Goal: Task Accomplishment & Management: Manage account settings

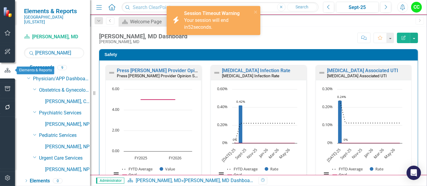
scroll to position [931, 0]
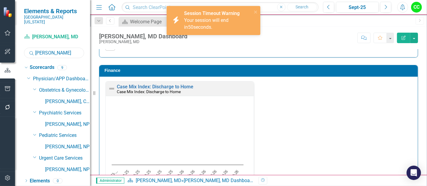
click at [51, 48] on input "harris" at bounding box center [54, 53] width 60 height 11
type input "h"
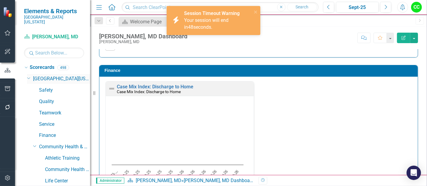
click at [28, 77] on icon at bounding box center [28, 78] width 3 height 2
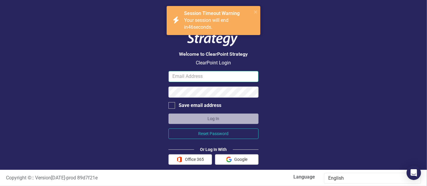
type input "chapmaca@somc.org"
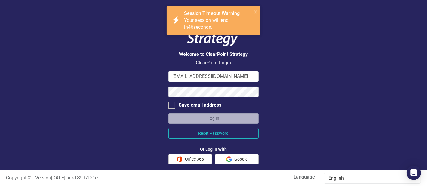
click at [29, 87] on div "Welcome to ClearPoint Strategy ClearPoint Login chapmaca@somc.org Save email ad…" at bounding box center [213, 85] width 427 height 170
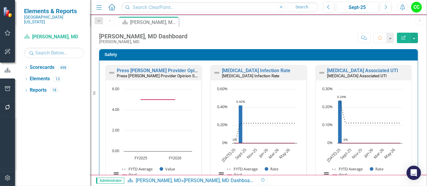
click at [189, 160] on rect "Interactive chart" at bounding box center [152, 135] width 86 height 98
drag, startPoint x: 0, startPoint y: 0, endPoint x: 189, endPoint y: 160, distance: 247.1
drag, startPoint x: 189, startPoint y: 160, endPoint x: 427, endPoint y: 83, distance: 250.3
click at [427, 83] on div "[PERSON_NAME], MD Dashboard [PERSON_NAME], MD Score: N/A Sept-25 Completed Comm…" at bounding box center [258, 101] width 337 height 149
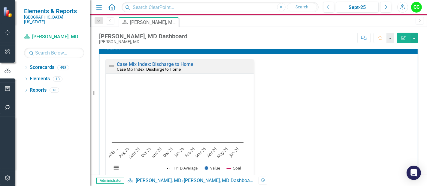
scroll to position [954, 0]
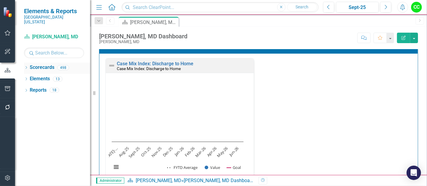
click at [26, 67] on icon "Dropdown" at bounding box center [26, 68] width 4 height 3
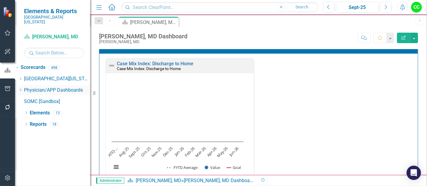
click at [23, 88] on icon "Dropdown" at bounding box center [20, 90] width 5 height 4
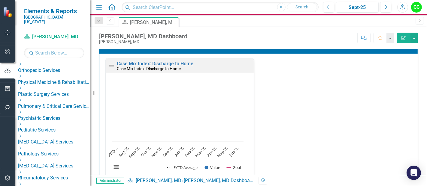
scroll to position [246, 0]
click at [21, 123] on icon at bounding box center [21, 124] width 2 height 3
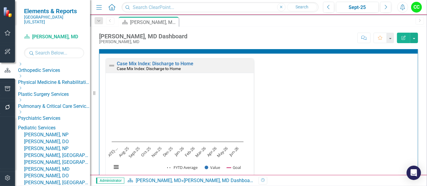
click at [72, 132] on link "[PERSON_NAME], NP" at bounding box center [57, 135] width 66 height 7
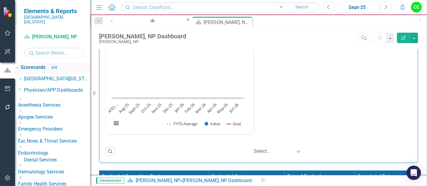
click at [44, 64] on link "Scorecards" at bounding box center [33, 67] width 25 height 7
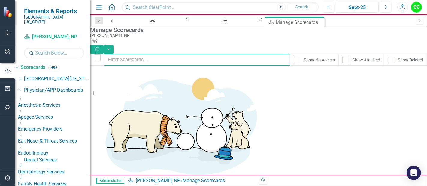
click at [153, 55] on input "text" at bounding box center [197, 60] width 186 height 12
type input "[PERSON_NAME]"
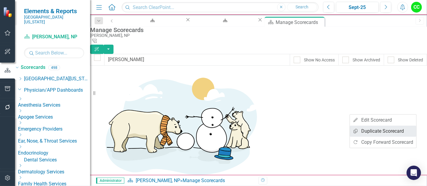
click at [368, 130] on link "Copy Duplicate Scorecard" at bounding box center [383, 131] width 66 height 11
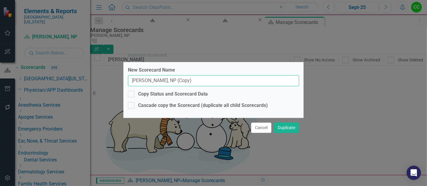
click at [213, 84] on input "[PERSON_NAME], NP (Copy)" at bounding box center [213, 80] width 171 height 11
drag, startPoint x: 164, startPoint y: 81, endPoint x: 113, endPoint y: 83, distance: 51.7
click at [113, 83] on div "Duplicate Scorecard New Scorecard Name [PERSON_NAME], NP Copy Status and Scorec…" at bounding box center [213, 93] width 427 height 186
type input "[PERSON_NAME], NP"
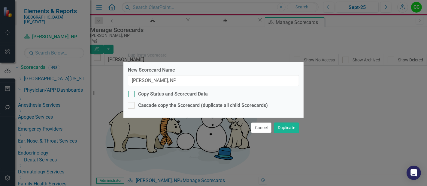
click at [131, 96] on div at bounding box center [131, 94] width 7 height 7
click at [131, 95] on input "Copy Status and Scorecard Data" at bounding box center [130, 93] width 4 height 4
checkbox input "true"
click at [290, 128] on button "Duplicate" at bounding box center [286, 128] width 25 height 11
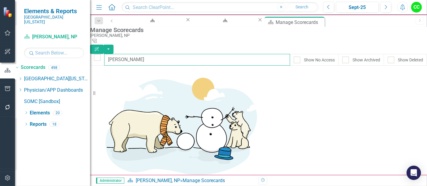
click at [157, 56] on input "[PERSON_NAME]" at bounding box center [197, 60] width 186 height 12
type input "h"
type input "mash"
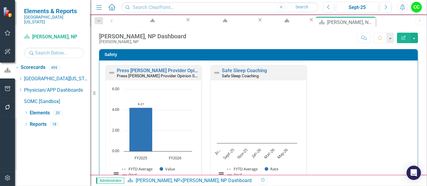
click at [404, 35] on button "Edit Report" at bounding box center [403, 38] width 13 height 11
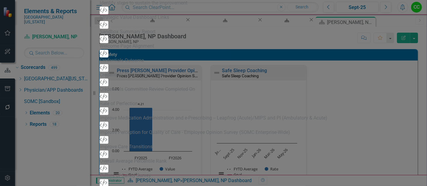
drag, startPoint x: 184, startPoint y: 26, endPoint x: 126, endPoint y: 18, distance: 58.4
click at [126, 18] on div "View All Fields Expand Place Chart Scorecard Scorecard Add Attachments Attachme…" at bounding box center [214, 101] width 228 height 1683
type input "[PERSON_NAME], NP Dashboard"
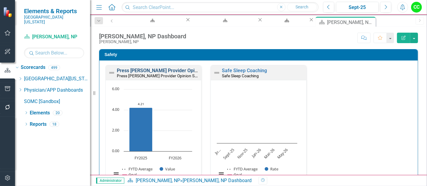
click at [176, 69] on link "Press [PERSON_NAME] Provider Opinion Survey: Safety Survey Results" at bounding box center [193, 71] width 153 height 6
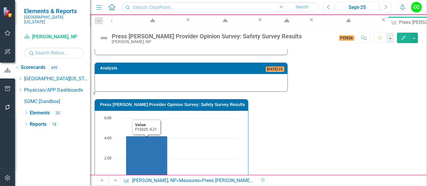
scroll to position [433, 0]
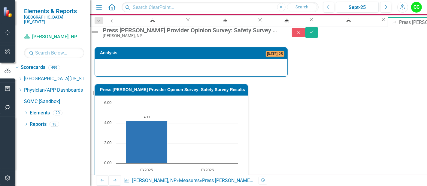
type textarea "5"
drag, startPoint x: 234, startPoint y: 113, endPoint x: 234, endPoint y: 126, distance: 13.5
click at [318, 35] on button "Save" at bounding box center [311, 32] width 13 height 11
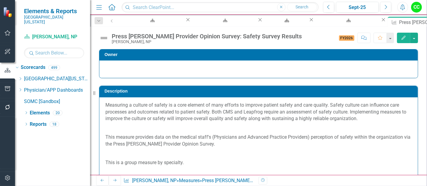
drag, startPoint x: 356, startPoint y: 22, endPoint x: 358, endPoint y: 24, distance: 3.2
click at [0, 0] on icon at bounding box center [0, 0] width 0 height 0
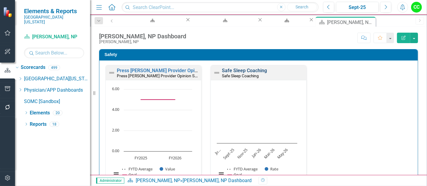
scroll to position [0, 0]
click at [242, 68] on link "Safe Sleep Coaching" at bounding box center [244, 71] width 45 height 6
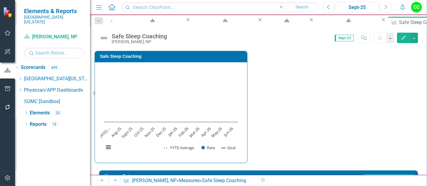
click at [404, 36] on icon "Edit" at bounding box center [403, 38] width 5 height 4
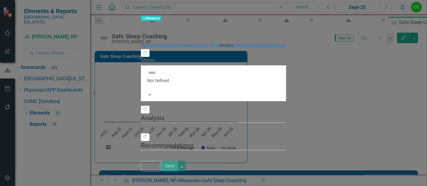
click at [219, 48] on link "Series" at bounding box center [226, 46] width 14 height 6
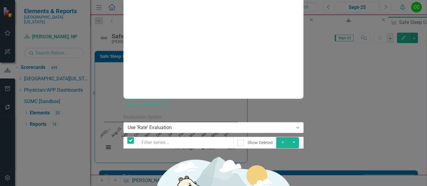
checkbox input "false"
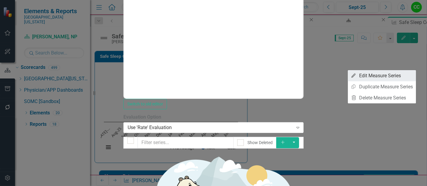
click at [382, 80] on link "Edit Edit Measure Series" at bounding box center [382, 75] width 68 height 11
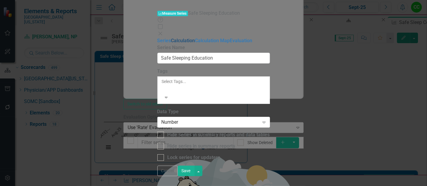
click at [171, 38] on link "Calculation" at bounding box center [183, 41] width 24 height 6
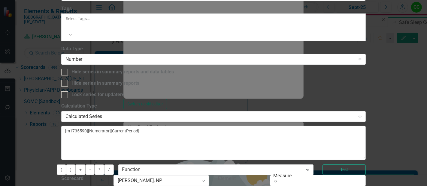
click at [233, 113] on div "Calculated Series" at bounding box center [210, 116] width 290 height 7
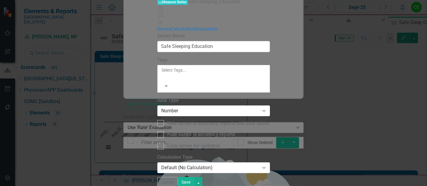
click at [195, 180] on button "Save" at bounding box center [186, 182] width 17 height 11
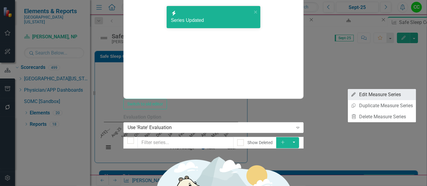
click at [360, 94] on link "Edit Edit Measure Series" at bounding box center [382, 94] width 68 height 11
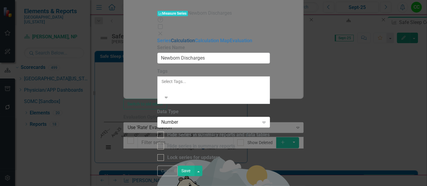
click at [171, 38] on link "Calculation" at bounding box center [183, 41] width 24 height 6
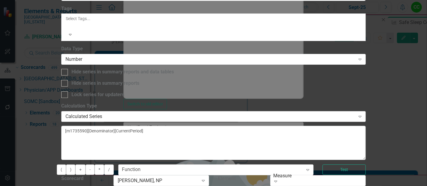
click at [212, 113] on div "Calculated Series" at bounding box center [210, 116] width 290 height 7
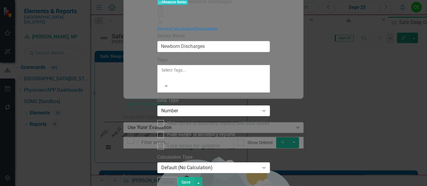
click at [195, 180] on button "Save" at bounding box center [186, 182] width 17 height 11
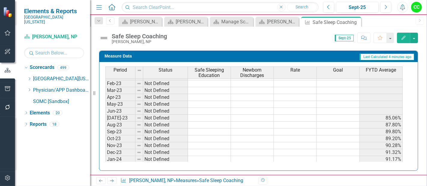
scroll to position [50, 0]
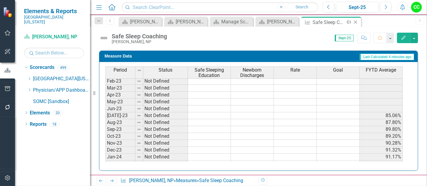
click at [355, 21] on icon "Close" at bounding box center [355, 22] width 6 height 5
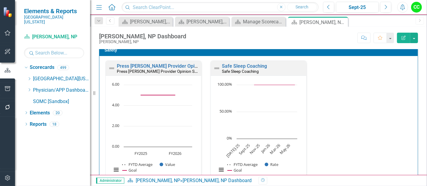
scroll to position [8, 0]
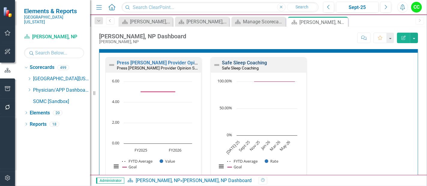
click at [243, 63] on link "Safe Sleep Coaching" at bounding box center [244, 63] width 45 height 6
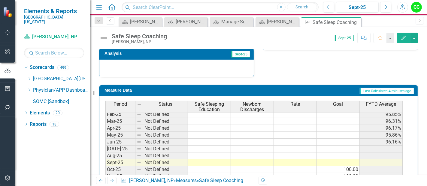
scroll to position [229, 0]
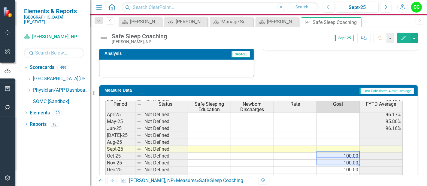
drag, startPoint x: 351, startPoint y: 156, endPoint x: 351, endPoint y: 159, distance: 3.3
click at [351, 159] on tbody "Apr-24 Not Defined 92.17% May-24 Not Defined 92.39% Jun-24 Not Defined 92.77% J…" at bounding box center [253, 122] width 297 height 187
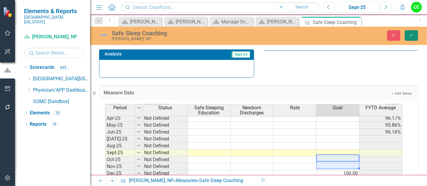
click at [412, 34] on icon "Save" at bounding box center [411, 35] width 5 height 4
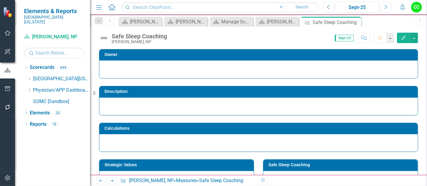
click at [401, 39] on icon "Edit" at bounding box center [403, 38] width 5 height 4
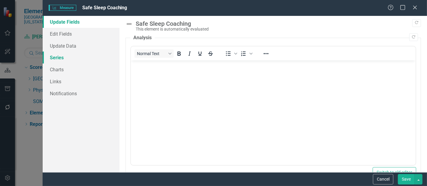
scroll to position [0, 0]
click at [59, 56] on link "Series" at bounding box center [81, 58] width 77 height 12
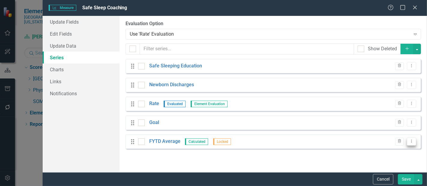
click at [410, 142] on icon "Dropdown Menu" at bounding box center [411, 142] width 5 height 4
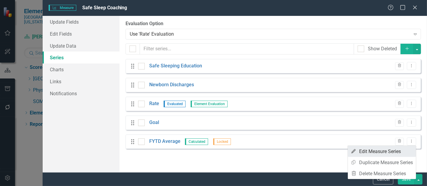
click at [391, 150] on link "Edit Edit Measure Series" at bounding box center [382, 151] width 68 height 11
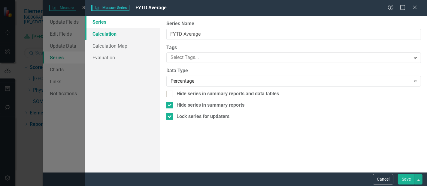
click at [105, 36] on link "Calculation" at bounding box center [122, 34] width 75 height 12
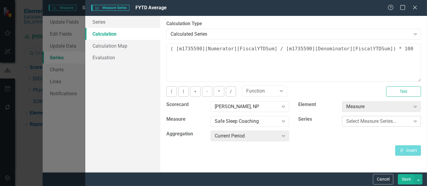
click at [364, 124] on div "Select Measure Series..." at bounding box center [378, 121] width 64 height 7
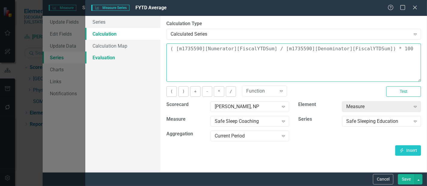
drag, startPoint x: 409, startPoint y: 51, endPoint x: 116, endPoint y: 59, distance: 293.1
click at [116, 59] on div "Series Calculation Calculation Map Evaluation From this page, you can edit the …" at bounding box center [256, 94] width 342 height 157
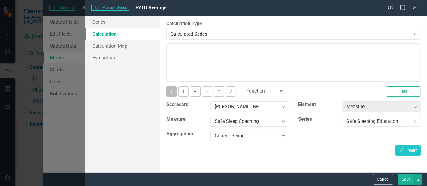
click at [171, 95] on button "(" at bounding box center [171, 91] width 10 height 11
click at [228, 140] on div "Current Period Expand" at bounding box center [249, 136] width 79 height 11
click at [411, 149] on button "Insert Insert" at bounding box center [408, 151] width 26 height 11
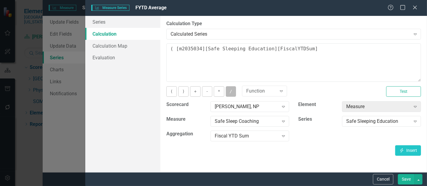
click at [227, 89] on button "/" at bounding box center [231, 91] width 10 height 11
click at [351, 123] on div "Safe Sleeping Education" at bounding box center [378, 121] width 64 height 7
click at [411, 153] on button "Insert Insert" at bounding box center [408, 151] width 26 height 11
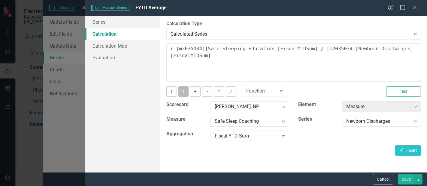
click at [183, 91] on button ")" at bounding box center [183, 91] width 10 height 11
click at [219, 90] on button "*" at bounding box center [219, 91] width 10 height 11
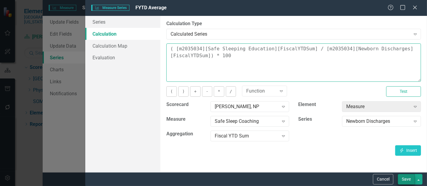
type textarea "( [m2035034][Safe Sleeping Education][FiscalYTDSum] / [m2035034][Newborn Discha…"
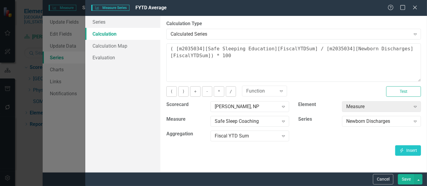
click at [406, 182] on button "Save" at bounding box center [406, 179] width 17 height 11
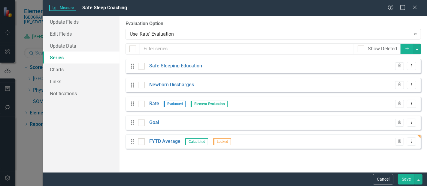
click at [407, 178] on button "Save" at bounding box center [406, 179] width 17 height 11
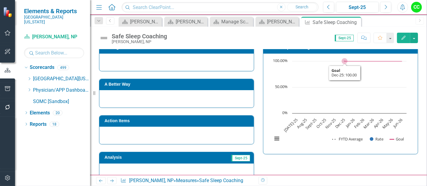
scroll to position [0, 0]
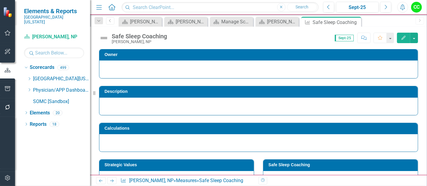
click at [149, 90] on h3 "Description" at bounding box center [259, 91] width 310 height 5
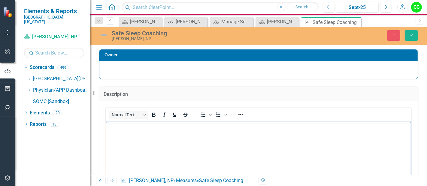
click at [156, 145] on body "Rich Text Area. Press ALT-0 for help." at bounding box center [258, 167] width 306 height 90
click at [407, 38] on button "Save" at bounding box center [411, 35] width 13 height 11
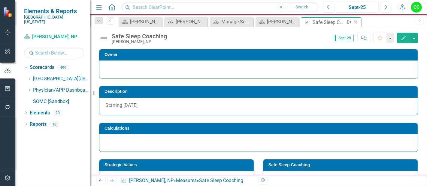
click at [357, 23] on icon "Close" at bounding box center [355, 22] width 6 height 5
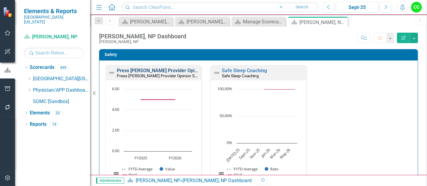
click at [170, 70] on link "Press [PERSON_NAME] Provider Opinion Survey: Safety Survey Results" at bounding box center [193, 71] width 153 height 6
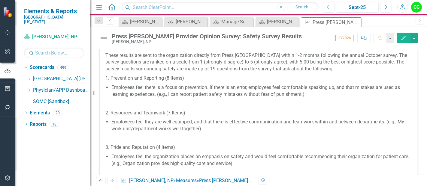
scroll to position [124, 0]
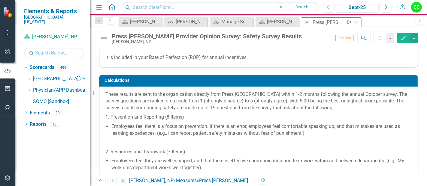
click at [354, 22] on icon "Close" at bounding box center [355, 22] width 6 height 5
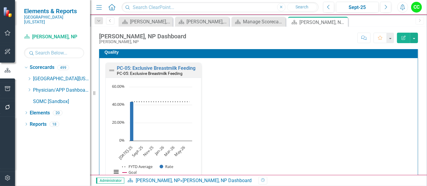
scroll to position [175, 0]
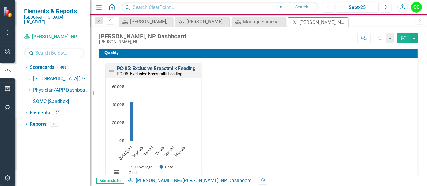
click at [175, 69] on link "PC-05: Exclusive Breastmilk Feeding" at bounding box center [156, 69] width 79 height 6
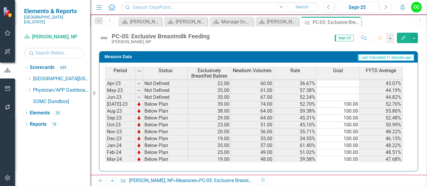
scroll to position [62, 0]
click at [401, 38] on icon "Edit" at bounding box center [403, 38] width 5 height 4
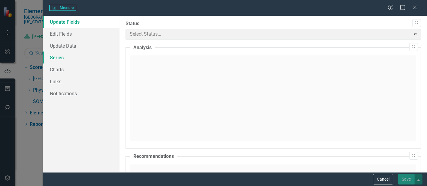
click at [62, 57] on link "Series" at bounding box center [81, 58] width 77 height 12
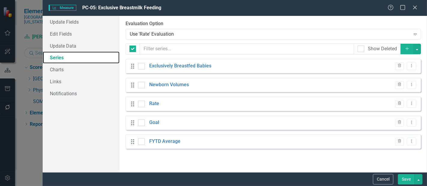
checkbox input "false"
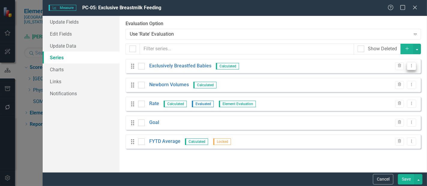
click at [411, 65] on icon "Dropdown Menu" at bounding box center [411, 66] width 5 height 4
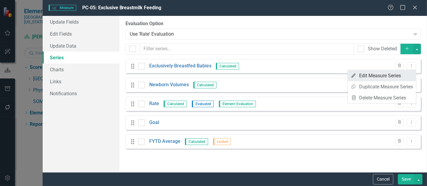
scroll to position [0, 0]
click at [377, 77] on link "Edit Edit Measure Series" at bounding box center [382, 75] width 68 height 11
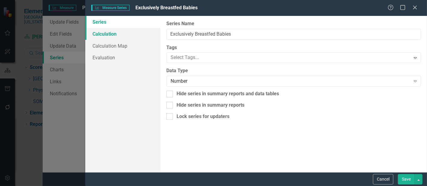
click at [114, 35] on link "Calculation" at bounding box center [122, 34] width 75 height 12
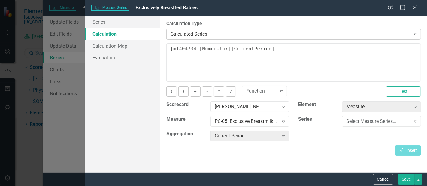
click at [204, 34] on div "Calculated Series" at bounding box center [291, 34] width 240 height 7
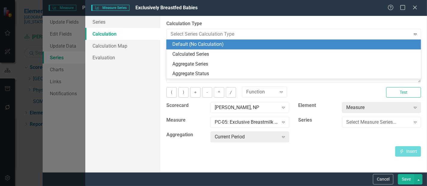
click at [195, 47] on div "Default (No Calculation)" at bounding box center [294, 44] width 245 height 7
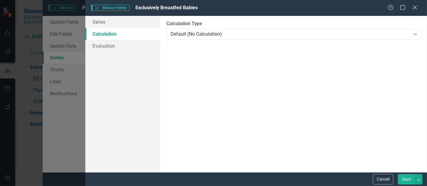
click at [410, 183] on button "Save" at bounding box center [406, 179] width 17 height 11
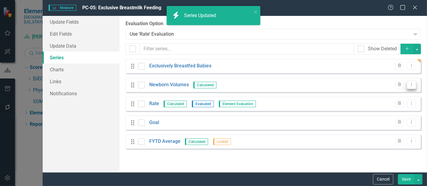
click at [413, 85] on icon "Dropdown Menu" at bounding box center [411, 85] width 5 height 4
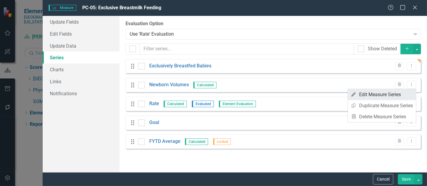
click at [385, 95] on link "Edit Edit Measure Series" at bounding box center [382, 94] width 68 height 11
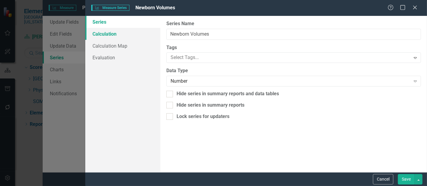
click at [119, 30] on link "Calculation" at bounding box center [122, 34] width 75 height 12
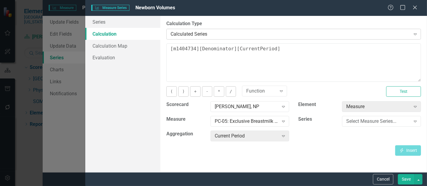
click at [206, 33] on div "Calculated Series" at bounding box center [291, 34] width 240 height 7
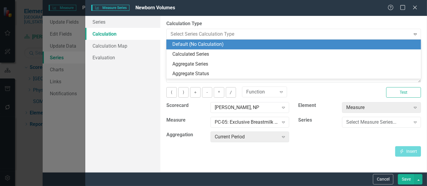
click at [204, 49] on div "Default (No Calculation)" at bounding box center [293, 45] width 255 height 10
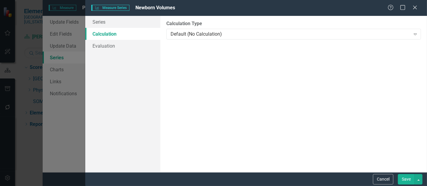
click at [402, 180] on button "Save" at bounding box center [406, 179] width 17 height 11
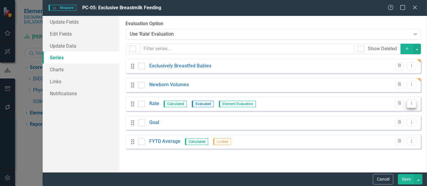
click at [416, 105] on button "Dropdown Menu" at bounding box center [411, 104] width 9 height 8
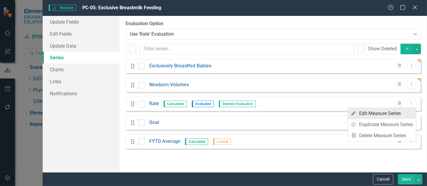
click at [399, 115] on link "Edit Edit Measure Series" at bounding box center [382, 113] width 68 height 11
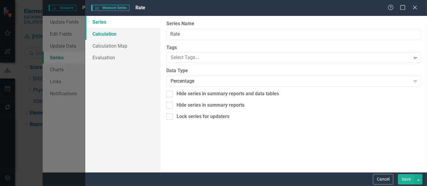
click at [119, 35] on link "Calculation" at bounding box center [122, 34] width 75 height 12
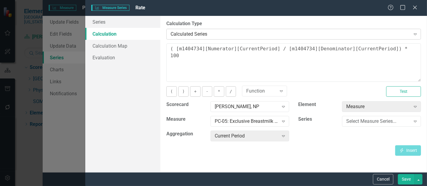
click at [193, 31] on div "Calculated Series" at bounding box center [291, 34] width 240 height 7
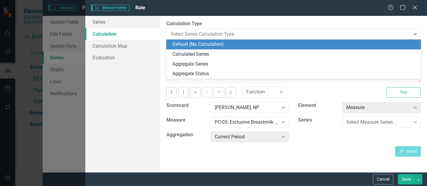
click at [196, 46] on div "Default (No Calculation)" at bounding box center [294, 44] width 245 height 7
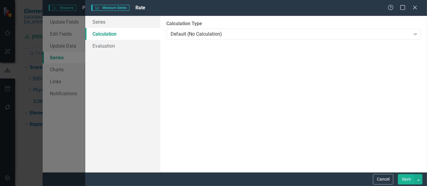
click at [405, 180] on button "Save" at bounding box center [406, 179] width 17 height 11
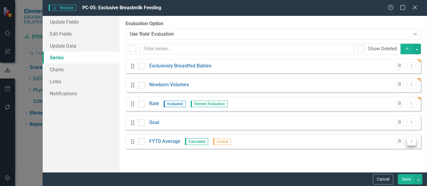
click at [409, 139] on button "Dropdown Menu" at bounding box center [411, 142] width 9 height 8
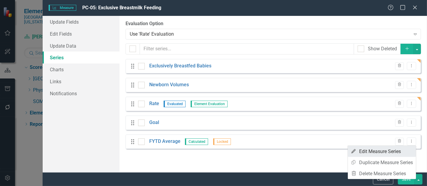
click at [386, 149] on link "Edit Edit Measure Series" at bounding box center [382, 151] width 68 height 11
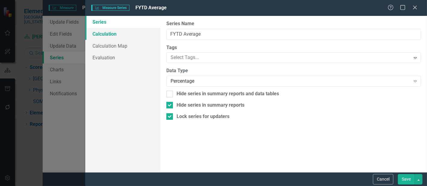
click at [112, 35] on link "Calculation" at bounding box center [122, 34] width 75 height 12
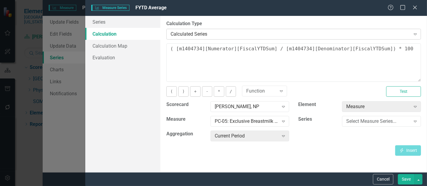
click at [209, 36] on div "Calculated Series" at bounding box center [291, 34] width 240 height 7
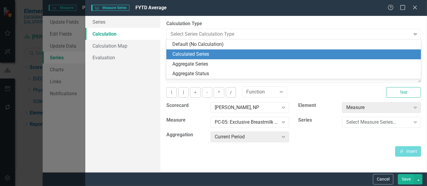
click at [203, 55] on div "Calculated Series" at bounding box center [294, 54] width 245 height 7
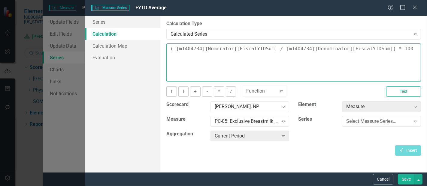
drag, startPoint x: 407, startPoint y: 51, endPoint x: 149, endPoint y: 38, distance: 258.5
click at [149, 38] on div "Series Calculation Calculation Map Evaluation From this page, you can edit the …" at bounding box center [256, 94] width 342 height 157
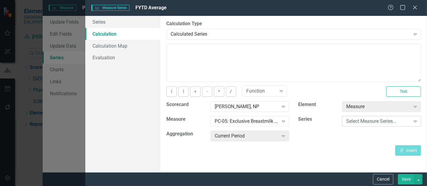
click at [349, 119] on div "Select Measure Series..." at bounding box center [378, 121] width 64 height 7
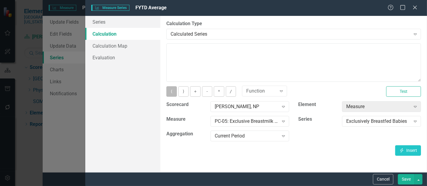
click at [174, 90] on button "(" at bounding box center [171, 91] width 10 height 11
click at [244, 135] on div "Current Period" at bounding box center [247, 136] width 64 height 7
click at [406, 153] on button "Insert Insert" at bounding box center [408, 151] width 26 height 11
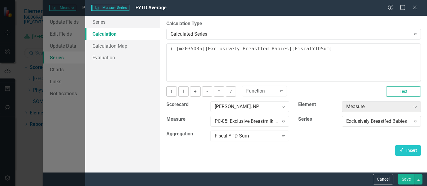
click at [234, 89] on div "( ) + - * /" at bounding box center [200, 91] width 76 height 11
click at [230, 88] on button "/" at bounding box center [231, 91] width 10 height 11
click at [360, 123] on div "Exclusively Breastfed Babies" at bounding box center [378, 121] width 64 height 7
click at [401, 152] on icon "button" at bounding box center [401, 151] width 3 height 4
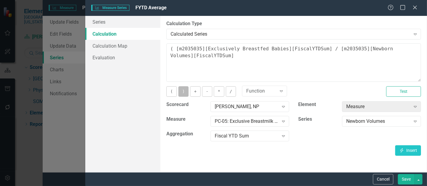
click at [183, 92] on button ")" at bounding box center [183, 91] width 10 height 11
click at [228, 95] on button "/" at bounding box center [231, 91] width 10 height 11
click at [216, 92] on button "*" at bounding box center [219, 91] width 10 height 11
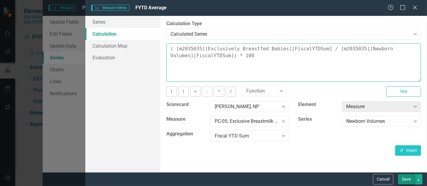
type textarea "( [m2035035][Exclusively Breastfed Babies][FiscalYTDSum] / [m2035035][Newborn V…"
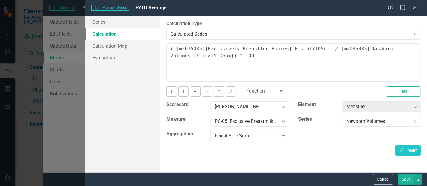
click at [404, 181] on button "Save" at bounding box center [406, 179] width 17 height 11
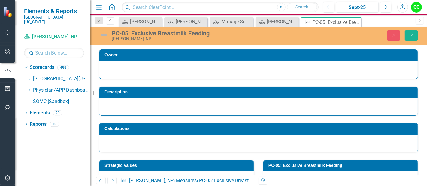
scroll to position [155, 0]
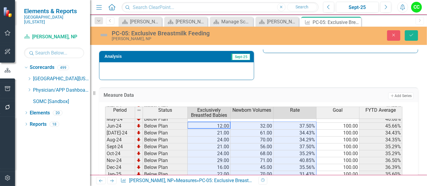
drag, startPoint x: 224, startPoint y: 122, endPoint x: 298, endPoint y: 171, distance: 88.8
click at [298, 171] on tbody "Aug-23 Below Plan 55.80% Sep-23 Below Plan 52.48% Oct-23 Below Plan 50.99% Nov-…" at bounding box center [253, 161] width 297 height 214
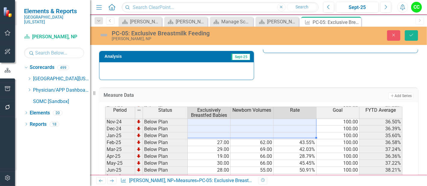
scroll to position [197, 0]
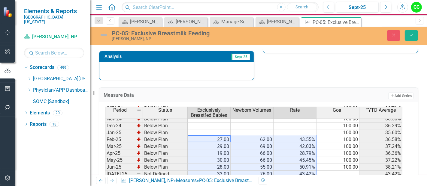
drag, startPoint x: 225, startPoint y: 137, endPoint x: 298, endPoint y: 173, distance: 80.8
click at [298, 173] on tr "Jul-25 Not Defined 33.00 76.00 43.42% 43.42%" at bounding box center [253, 174] width 297 height 7
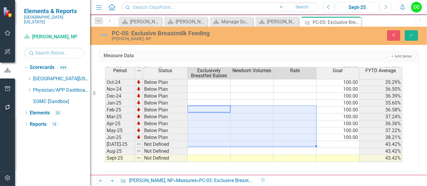
scroll to position [0, 0]
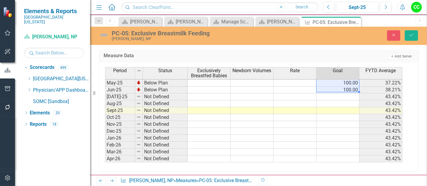
drag, startPoint x: 351, startPoint y: 82, endPoint x: 346, endPoint y: 89, distance: 8.9
click at [346, 89] on tbody "Apr-24 Below Plan 46.45% May-24 Below Plan 46.08% Jun-24 Below Plan 100.00 45.6…" at bounding box center [253, 83] width 297 height 187
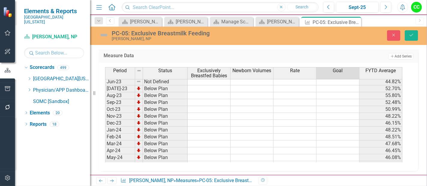
click at [344, 162] on td "100.00" at bounding box center [337, 165] width 43 height 7
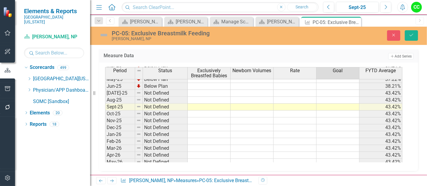
click at [333, 123] on tbody "Dec-23 Below Plan 46.15% Jan-24 Below Plan 48.22% Feb-24 Below Plan 48.51% Mar-…" at bounding box center [253, 66] width 297 height 214
type textarea "100"
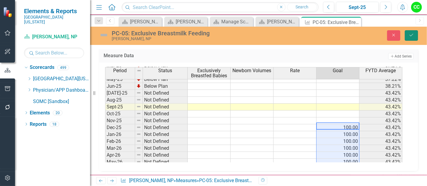
click at [413, 40] on button "Save" at bounding box center [411, 35] width 13 height 11
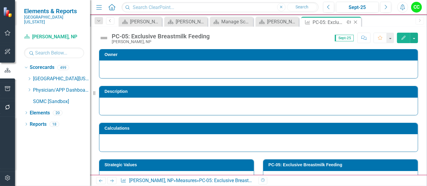
click at [355, 21] on icon "Close" at bounding box center [355, 22] width 6 height 5
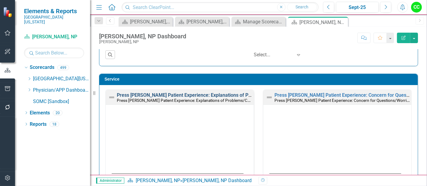
click at [216, 93] on link "Press [PERSON_NAME] Patient Experience: Explanations of Problems/Condition" at bounding box center [202, 95] width 171 height 6
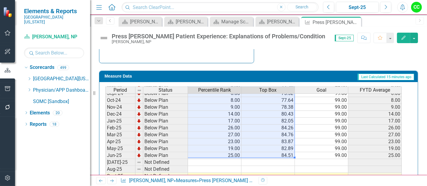
drag, startPoint x: 226, startPoint y: 107, endPoint x: 263, endPoint y: 152, distance: 58.0
click at [263, 152] on tbody "Nov-23 Below Plan 5.00 73.39 99.00 5.00 Dec-23 Below Plan 4.00 72.66 99.00 4.00…" at bounding box center [253, 131] width 296 height 221
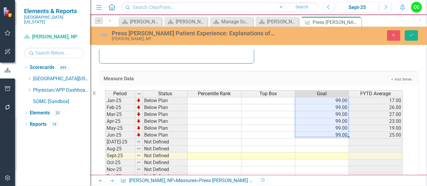
drag, startPoint x: 335, startPoint y: 101, endPoint x: 337, endPoint y: 133, distance: 32.2
click at [337, 133] on tbody "Sep-23 Below Plan 99.00 10.00 Oct-23 Below Plan 99.00 5.00 Nov-23 Below Plan 99…" at bounding box center [254, 97] width 298 height 221
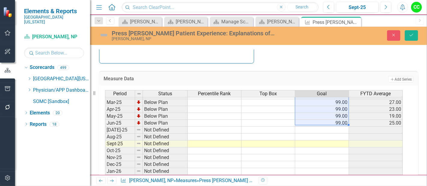
click at [322, 162] on td at bounding box center [322, 165] width 54 height 7
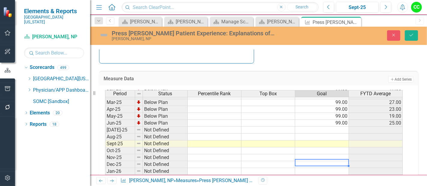
type textarea "99"
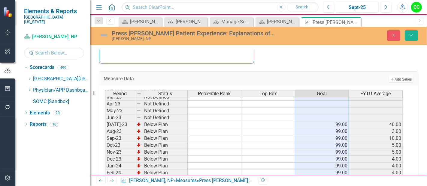
drag, startPoint x: 332, startPoint y: 150, endPoint x: 333, endPoint y: 45, distance: 105.4
click at [333, 45] on div "Press Ganey Patient Experience: Explanations of Problems/Condition Valerie Mash…" at bounding box center [258, 101] width 337 height 149
click at [409, 35] on icon "Save" at bounding box center [411, 35] width 5 height 4
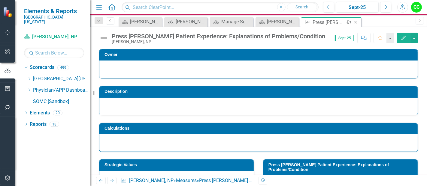
click at [355, 21] on icon "Close" at bounding box center [355, 22] width 6 height 5
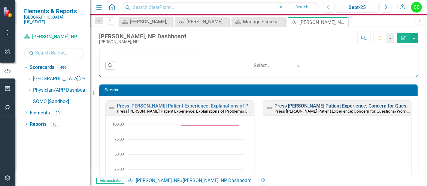
click at [334, 104] on link "Press [PERSON_NAME] Patient Experience: Concern for Questions/Worries" at bounding box center [354, 106] width 161 height 6
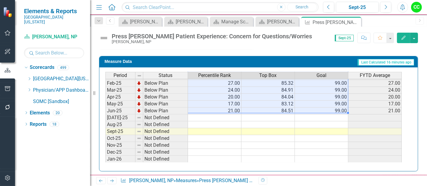
drag, startPoint x: 234, startPoint y: 92, endPoint x: 324, endPoint y: 109, distance: 91.6
click at [324, 109] on tbody "Nov-23 Below Plan 2.00 69.72 99.00 2.00 Dec-23 Below Plan 2.00 69.53 99.00 2.00…" at bounding box center [253, 86] width 296 height 221
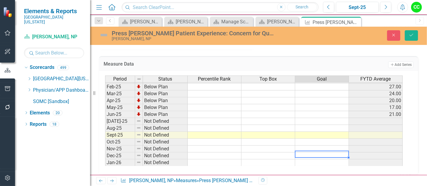
click at [317, 154] on td at bounding box center [322, 156] width 54 height 7
type textarea "99"
click at [412, 31] on button "Save" at bounding box center [411, 35] width 13 height 11
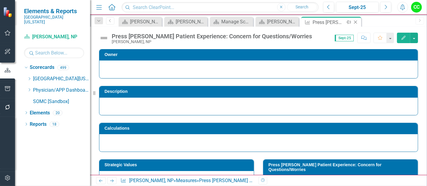
click at [355, 20] on icon "Close" at bounding box center [355, 22] width 6 height 5
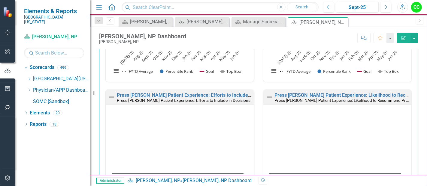
scroll to position [449, 0]
click at [207, 93] on link "Press [PERSON_NAME] Patient Experience: Efforts to Include in Decisions" at bounding box center [196, 95] width 158 height 6
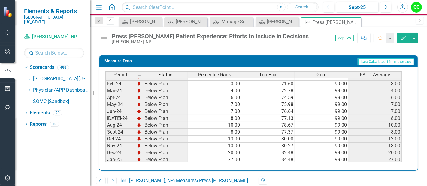
scroll to position [95, 0]
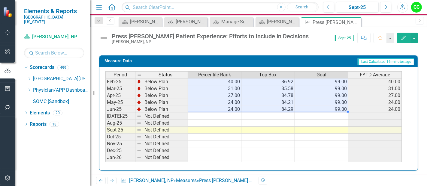
drag, startPoint x: 227, startPoint y: 142, endPoint x: 320, endPoint y: 106, distance: 99.7
click at [320, 106] on tbody "Mar-24 Below Plan 4.00 72.78 99.00 4.00 Apr-24 Below Plan 6.00 74.59 99.00 6.00…" at bounding box center [253, 99] width 296 height 194
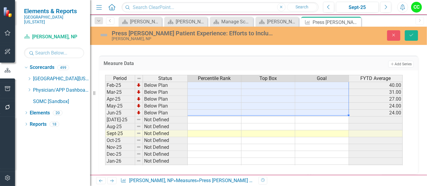
click at [314, 152] on td at bounding box center [322, 154] width 54 height 7
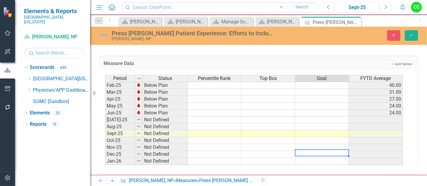
type textarea "99"
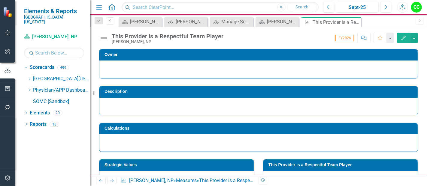
scroll to position [230, 0]
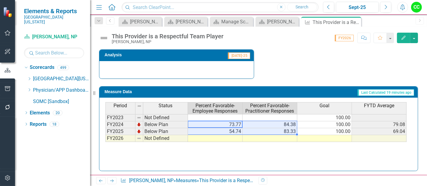
click at [269, 129] on tbody "FY2023 Not Defined 100.00 FY2024 Below Plan 73.77 84.38 100.00 79.08 FY2025 Bel…" at bounding box center [255, 128] width 301 height 28
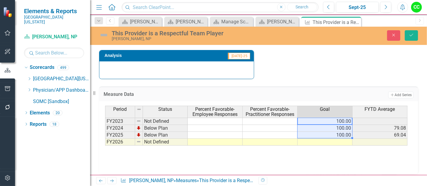
drag, startPoint x: 315, startPoint y: 122, endPoint x: 315, endPoint y: 134, distance: 11.7
click at [315, 134] on tbody "FY2023 Not Defined 100.00 FY2024 Below Plan 100.00 79.08 FY2025 Below Plan 100.…" at bounding box center [256, 132] width 302 height 28
click at [323, 139] on td at bounding box center [325, 142] width 55 height 7
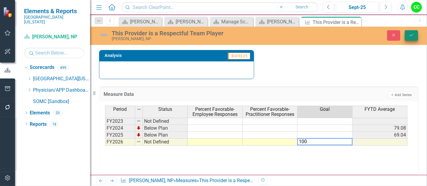
type textarea "100"
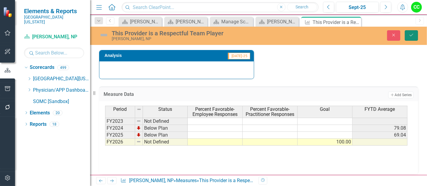
click at [414, 34] on button "Save" at bounding box center [411, 35] width 13 height 11
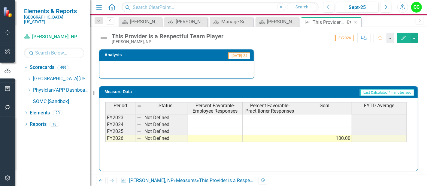
click at [356, 21] on icon "Close" at bounding box center [355, 22] width 6 height 5
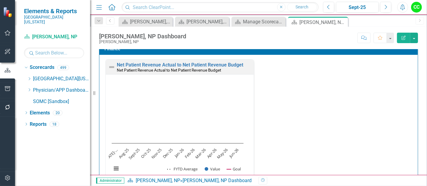
scroll to position [825, 0]
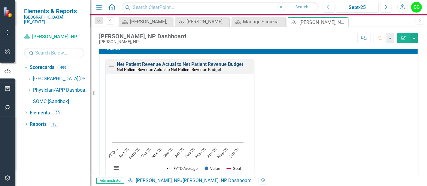
click at [231, 64] on link "Net Patient Revenue Actual to Net Patient Revenue Budget" at bounding box center [180, 65] width 126 height 6
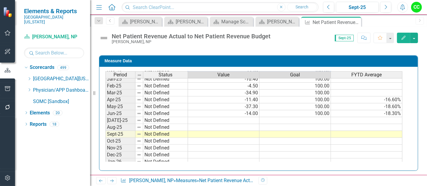
scroll to position [216, 0]
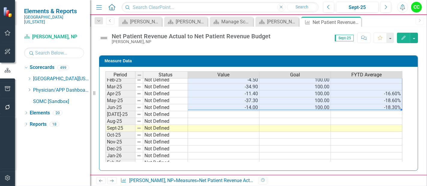
drag, startPoint x: 254, startPoint y: 118, endPoint x: 378, endPoint y: 106, distance: 124.9
click at [378, 106] on tbody "Nov-23 Not Defined Dec-23 Not Defined Jan-24 Not Defined Feb-24 Not Defined Mar…" at bounding box center [253, 83] width 297 height 221
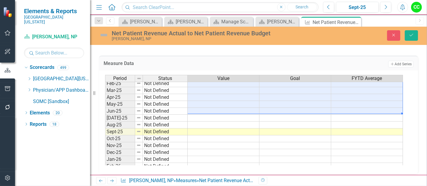
scroll to position [245, 0]
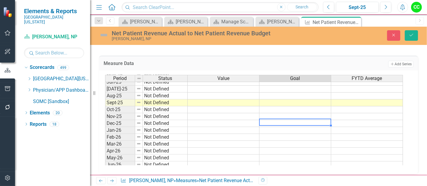
click at [283, 123] on tbody "Jun-24 Not Defined Jul-24 Not Defined Aug-24 Not Defined Sept-24 Not Defined Oc…" at bounding box center [254, 82] width 298 height 173
type textarea "100"
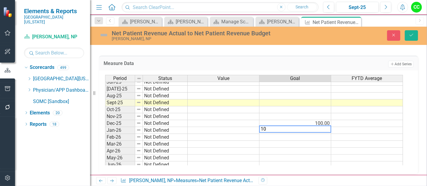
type textarea "100"
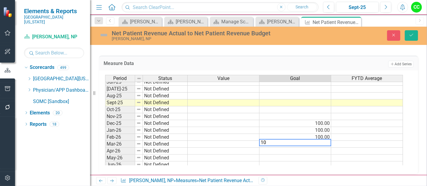
type textarea "100"
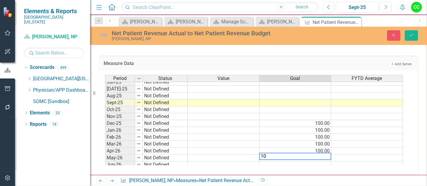
type textarea "100"
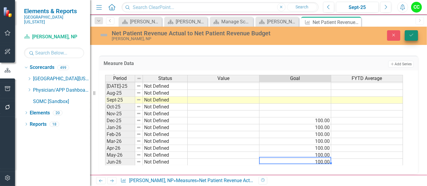
type textarea "100"
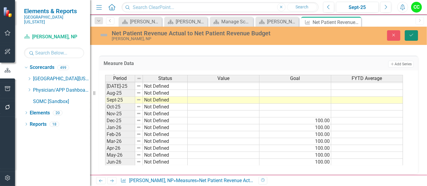
click at [409, 36] on icon "Save" at bounding box center [411, 35] width 5 height 4
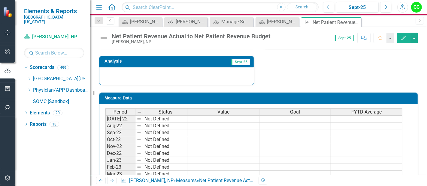
scroll to position [260, 0]
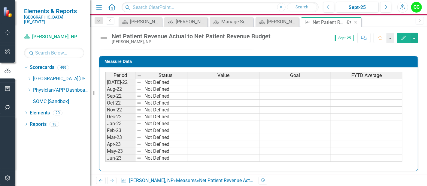
click at [356, 22] on icon "Close" at bounding box center [355, 22] width 6 height 5
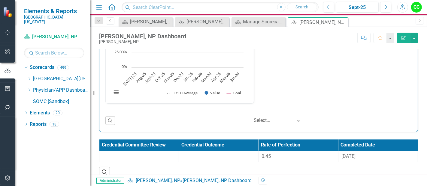
scroll to position [906, 0]
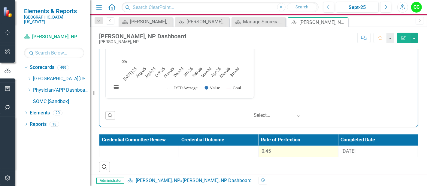
click at [297, 150] on div "0.45" at bounding box center [298, 151] width 73 height 7
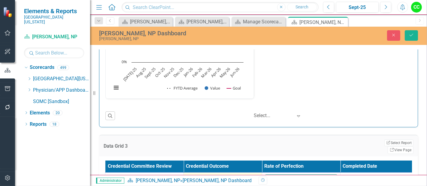
drag, startPoint x: 298, startPoint y: 172, endPoint x: 241, endPoint y: 165, distance: 57.2
click at [241, 173] on tr "0.4486 8/7/25" at bounding box center [261, 183] width 313 height 20
click at [363, 175] on div "[DATE]" at bounding box center [379, 178] width 72 height 7
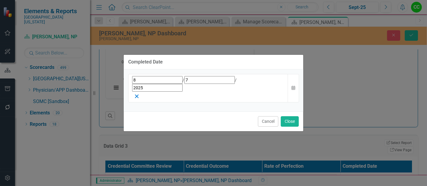
click at [140, 94] on icon "button" at bounding box center [137, 97] width 6 height 6
click at [290, 116] on button "Close" at bounding box center [290, 121] width 18 height 11
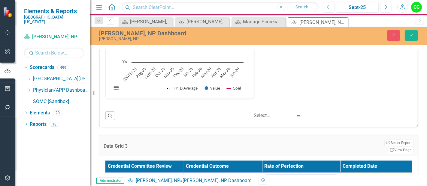
click at [358, 175] on span "[DATE]" at bounding box center [350, 178] width 14 height 6
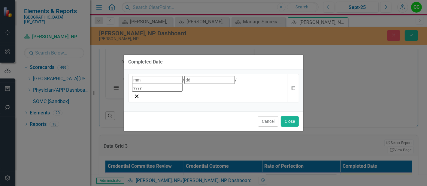
click at [262, 89] on div "/ /" at bounding box center [208, 84] width 152 height 16
click at [255, 79] on div "/ / Calendar" at bounding box center [214, 91] width 180 height 42
click at [140, 94] on icon "button" at bounding box center [137, 97] width 6 height 6
click at [292, 116] on button "Close" at bounding box center [290, 121] width 18 height 11
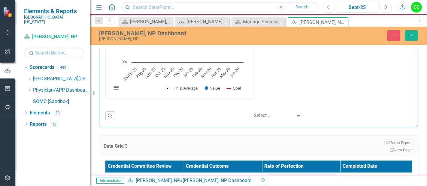
click at [360, 175] on div "[DATE]" at bounding box center [379, 178] width 72 height 7
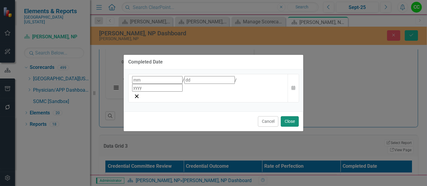
click at [284, 116] on button "Close" at bounding box center [290, 121] width 18 height 11
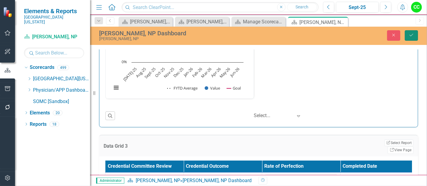
click at [413, 36] on icon "Save" at bounding box center [411, 35] width 5 height 4
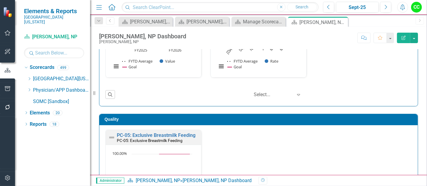
scroll to position [0, 0]
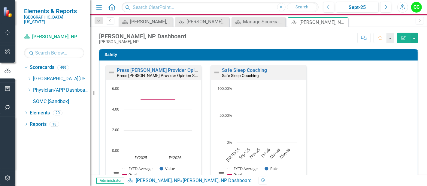
drag, startPoint x: 343, startPoint y: 23, endPoint x: 140, endPoint y: 11, distance: 203.0
click at [0, 0] on icon at bounding box center [0, 0] width 0 height 0
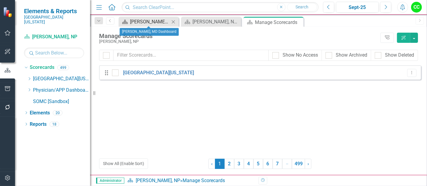
click at [145, 21] on div "[PERSON_NAME], MD Dashboard" at bounding box center [150, 22] width 40 height 8
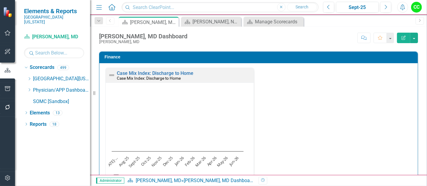
scroll to position [1033, 0]
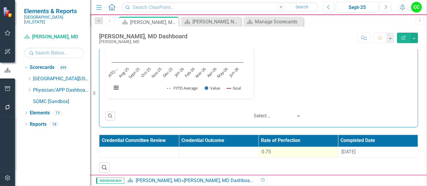
click at [275, 154] on td "0.75" at bounding box center [299, 152] width 80 height 11
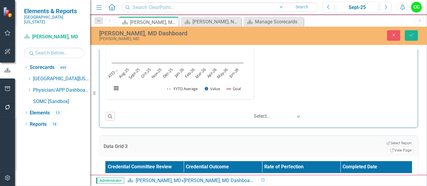
drag, startPoint x: 293, startPoint y: 170, endPoint x: 230, endPoint y: 158, distance: 64.8
click at [230, 162] on table "Credential Committee Review Credential Outcome Rate of Perfection Completed Dat…" at bounding box center [262, 178] width 314 height 32
click at [374, 175] on div "[DATE]" at bounding box center [379, 178] width 72 height 7
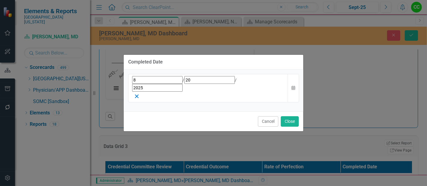
click at [140, 94] on icon "button" at bounding box center [137, 97] width 6 height 6
click at [292, 116] on button "Close" at bounding box center [290, 121] width 18 height 11
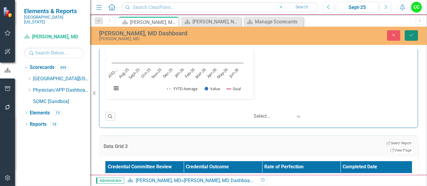
click at [413, 35] on icon "Save" at bounding box center [411, 35] width 5 height 4
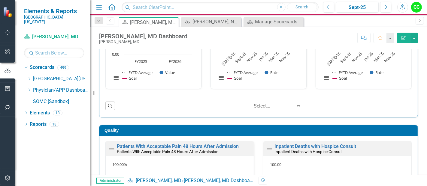
scroll to position [0, 0]
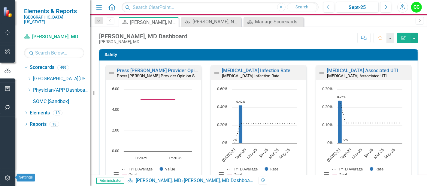
click at [5, 177] on icon "button" at bounding box center [8, 178] width 6 height 5
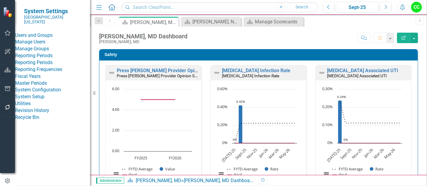
click at [44, 41] on link "Manage Users" at bounding box center [52, 42] width 75 height 7
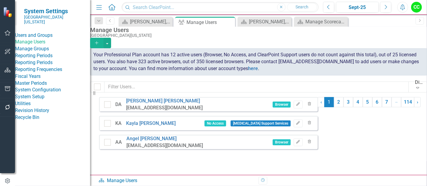
click at [99, 41] on icon "Add" at bounding box center [96, 43] width 5 height 4
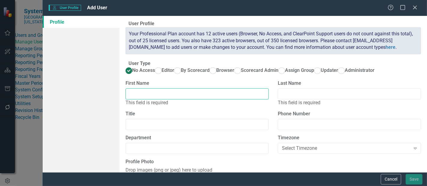
click at [166, 100] on input "First Name" at bounding box center [197, 94] width 143 height 11
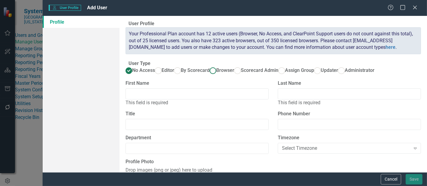
click at [216, 73] on span "Browser" at bounding box center [225, 71] width 18 height 6
click at [208, 75] on input "Browser" at bounding box center [212, 70] width 9 height 9
radio input "true"
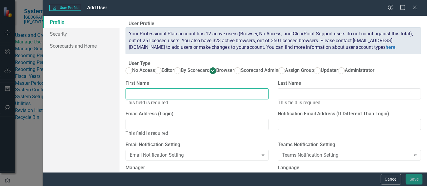
click at [154, 100] on input "First Name" at bounding box center [197, 94] width 143 height 11
type input "Valerie"
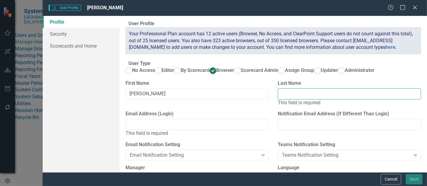
click at [310, 100] on input "Last Name" at bounding box center [349, 94] width 143 height 11
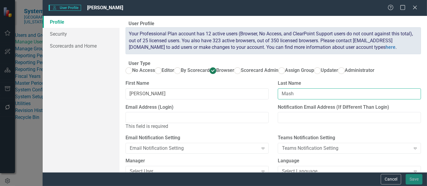
type input "Mash"
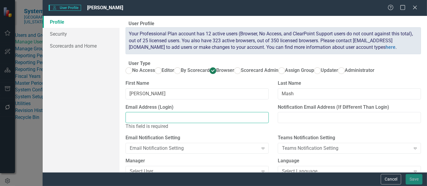
click at [214, 123] on input "Email Address (Login)" at bounding box center [197, 117] width 143 height 11
